Goal: Task Accomplishment & Management: Complete application form

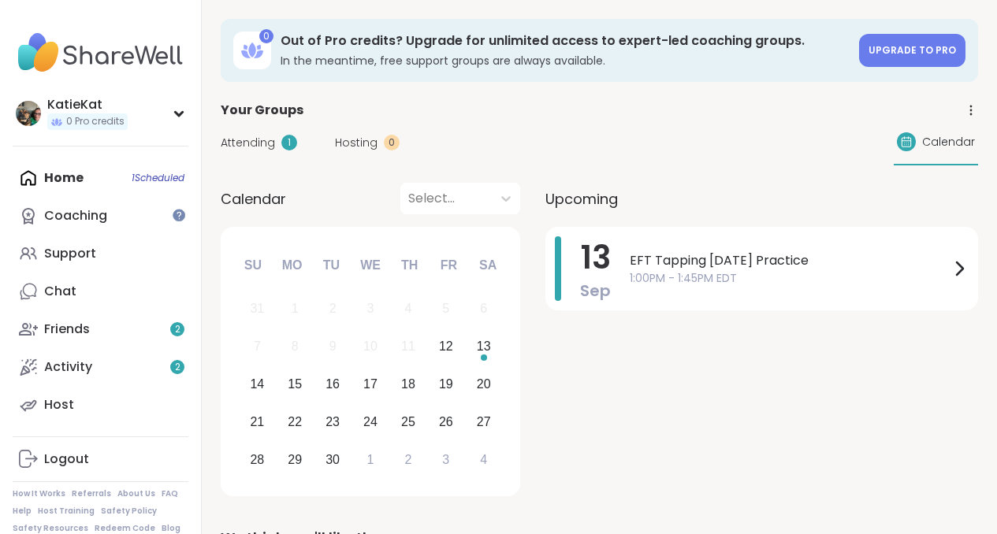
click at [972, 114] on icon at bounding box center [971, 110] width 14 height 14
click at [710, 120] on div "Attending 1 Hosting 0 Calendar" at bounding box center [599, 143] width 757 height 46
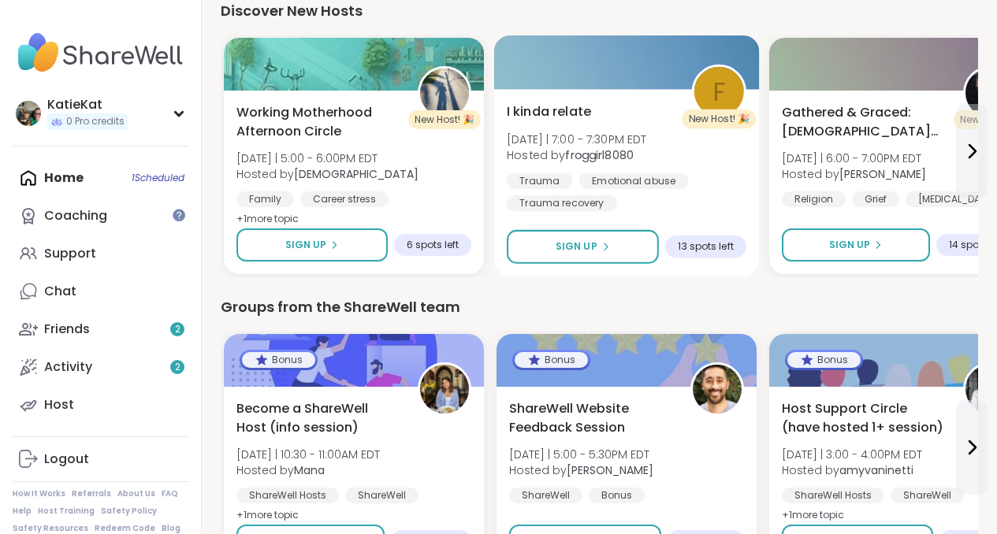
scroll to position [2115, 0]
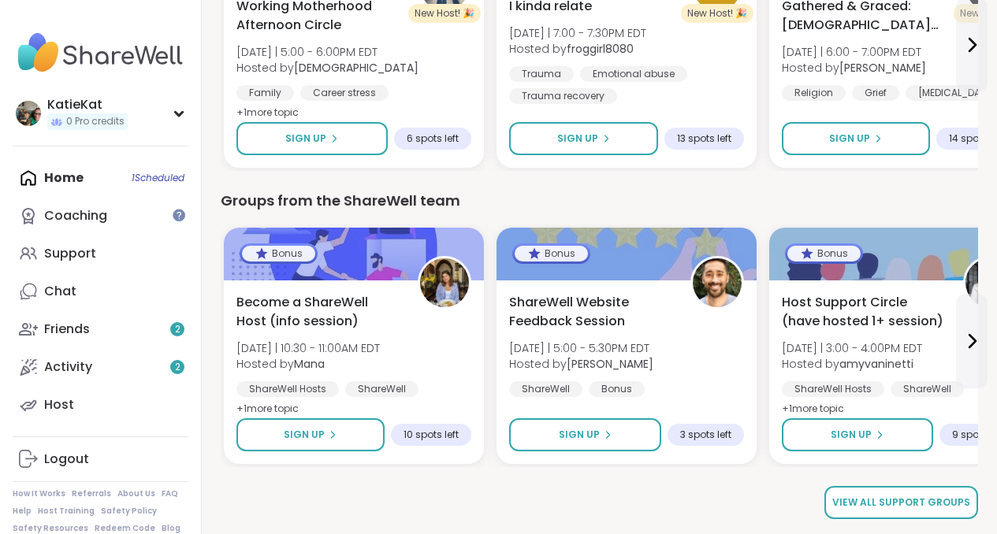
click at [910, 500] on span "View all support groups" at bounding box center [901, 503] width 138 height 14
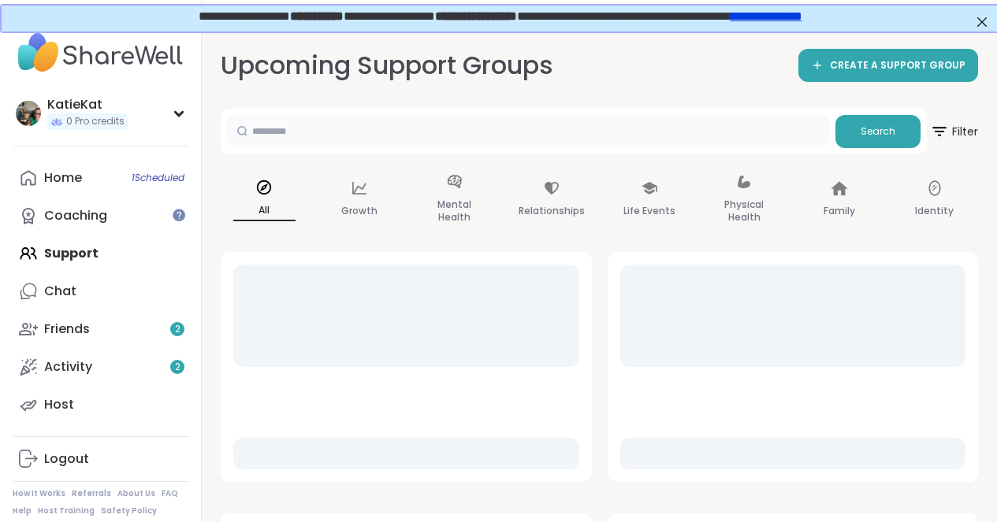
click at [594, 132] on input "text" at bounding box center [528, 131] width 602 height 32
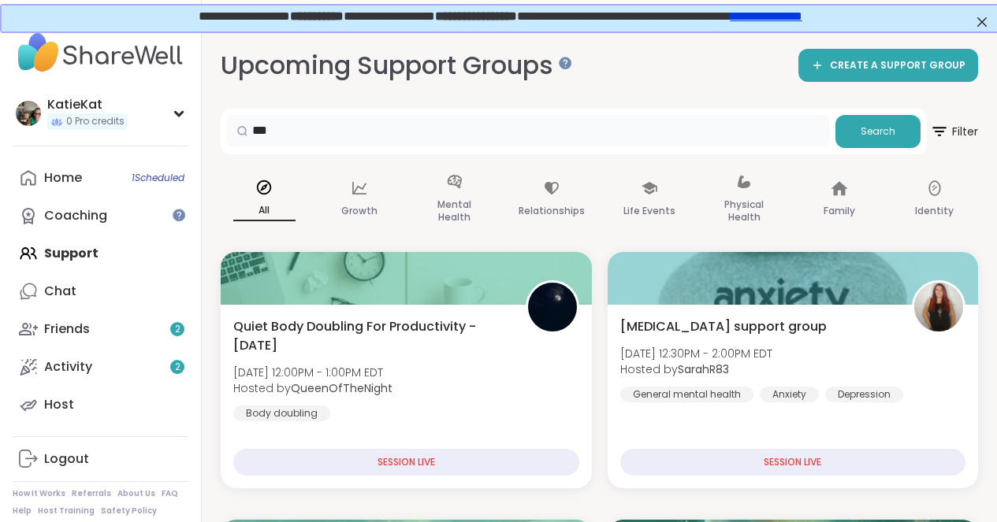
type input "***"
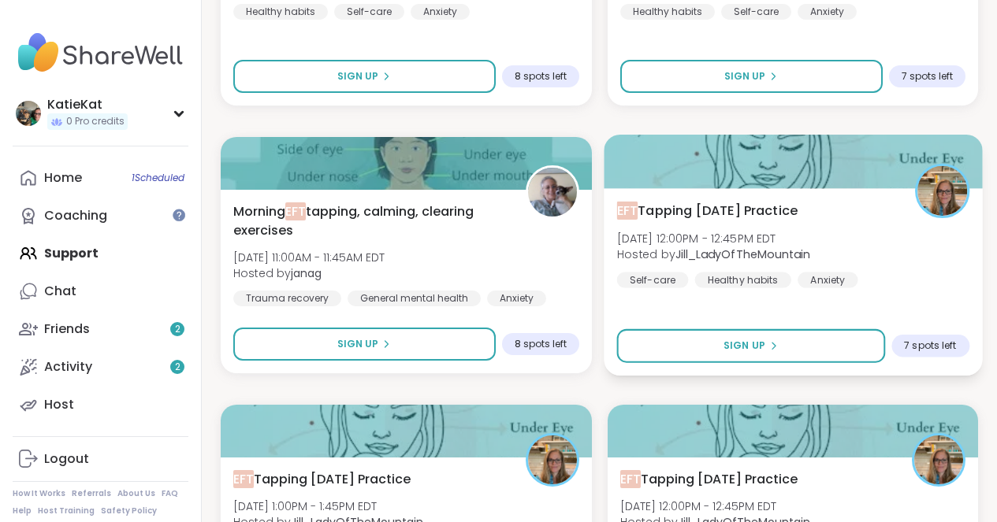
scroll to position [935, 0]
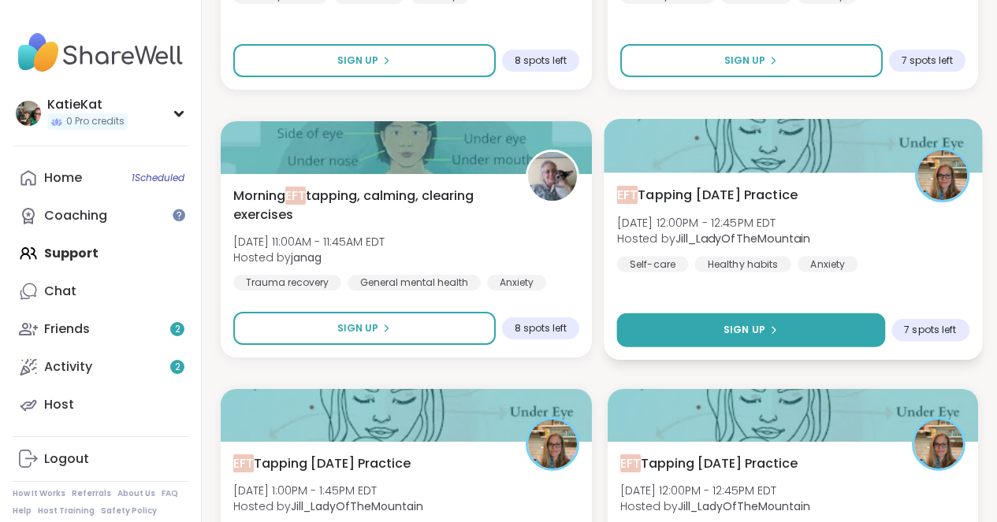
click at [732, 332] on span "Sign Up" at bounding box center [744, 330] width 42 height 14
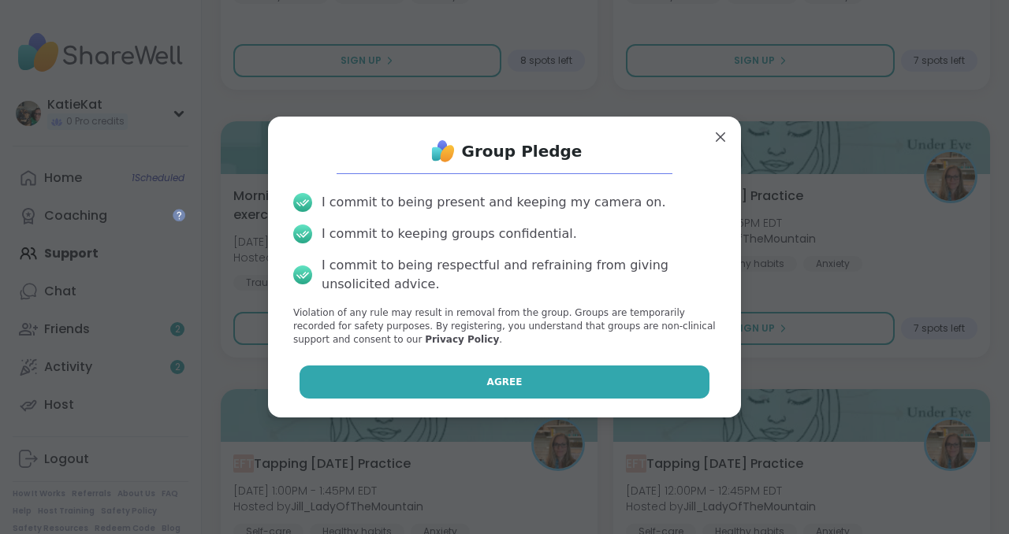
click at [574, 370] on button "Agree" at bounding box center [504, 382] width 411 height 33
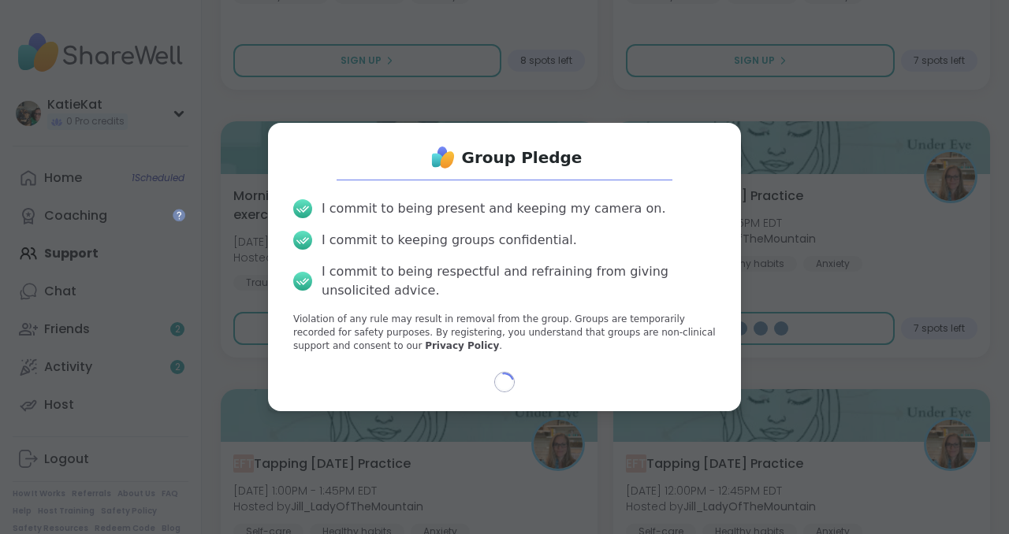
select select "**"
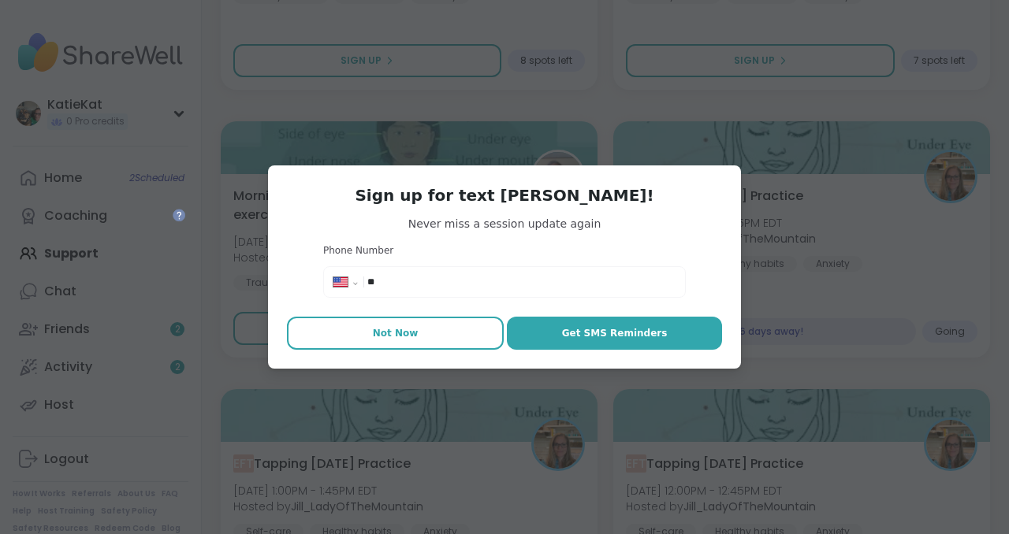
click at [401, 329] on span "Not Now" at bounding box center [396, 333] width 46 height 14
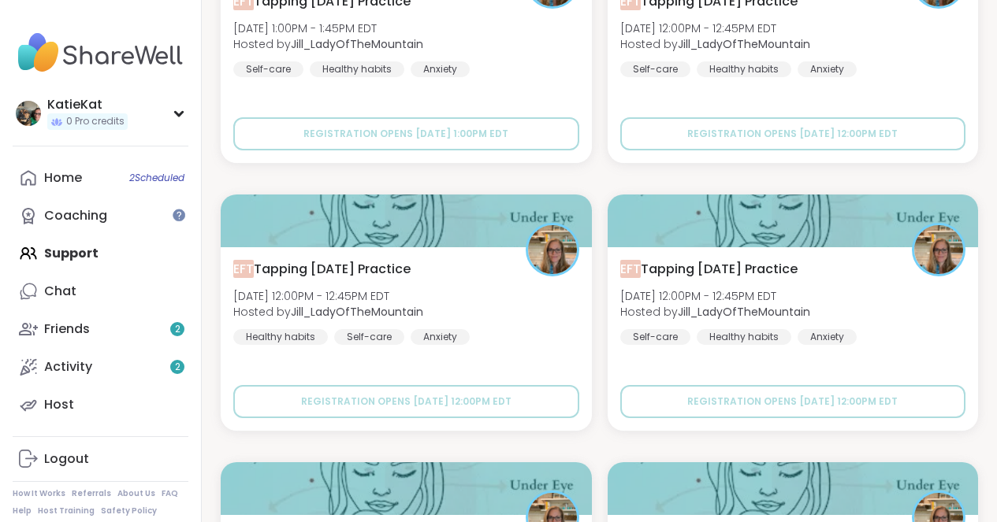
scroll to position [1400, 0]
